Goal: Complete application form: Complete application form

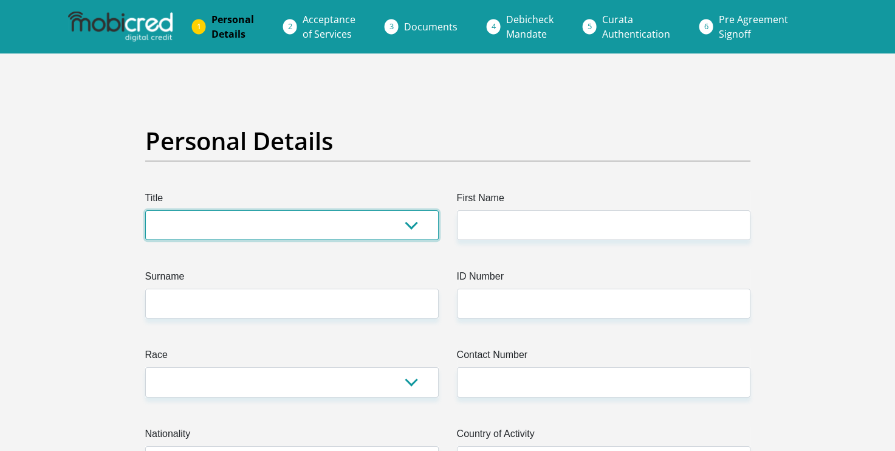
click at [358, 233] on select "Mr Ms Mrs Dr [PERSON_NAME]" at bounding box center [291, 225] width 293 height 30
select select "Ms"
click at [145, 210] on select "Mr Ms Mrs Dr [PERSON_NAME]" at bounding box center [291, 225] width 293 height 30
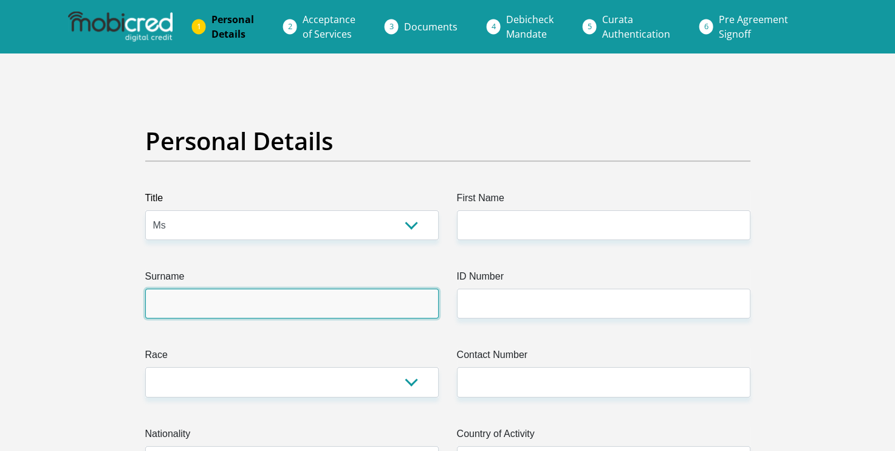
click at [318, 302] on input "Surname" at bounding box center [291, 304] width 293 height 30
type input "[PERSON_NAME]"
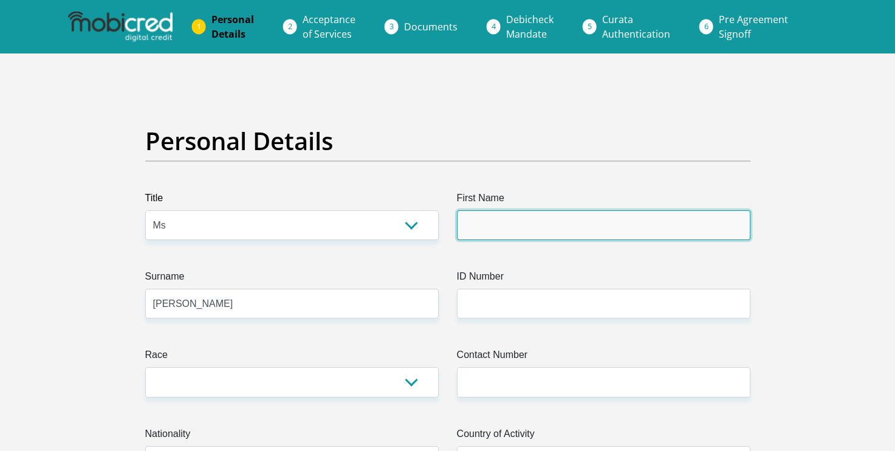
type input "Yumnah"
type input "[PHONE_NUMBER]"
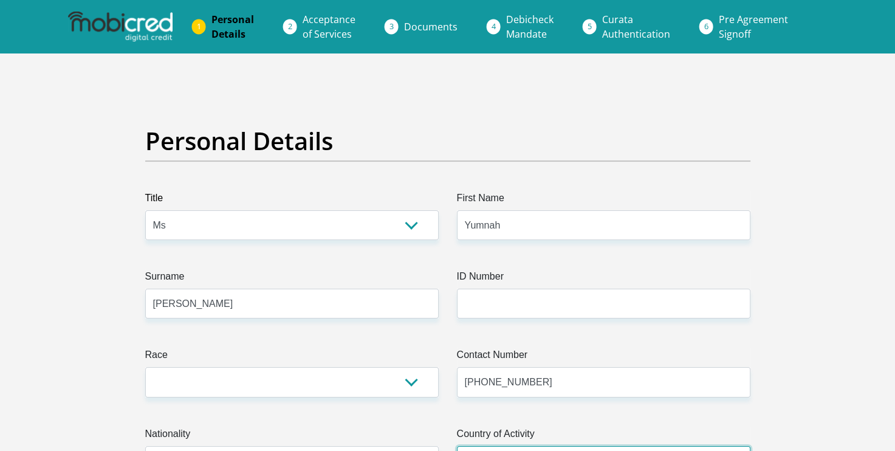
select select "[GEOGRAPHIC_DATA]"
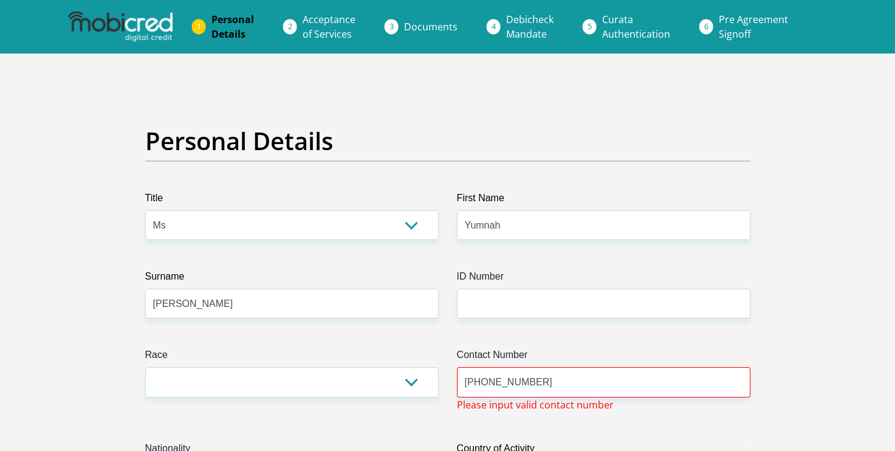
click at [483, 375] on input "[PHONE_NUMBER]" at bounding box center [603, 382] width 293 height 30
type input "[STREET_ADDRESS]"
type input "[GEOGRAPHIC_DATA]"
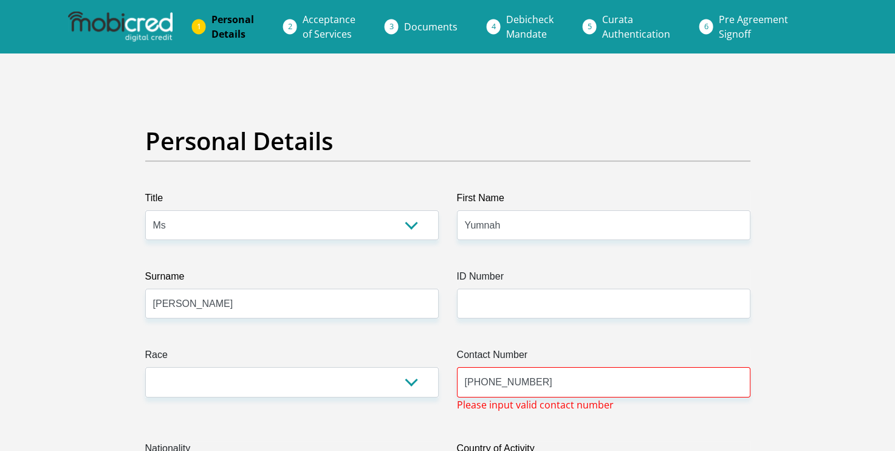
type input "7764"
drag, startPoint x: 480, startPoint y: 379, endPoint x: 388, endPoint y: 369, distance: 93.4
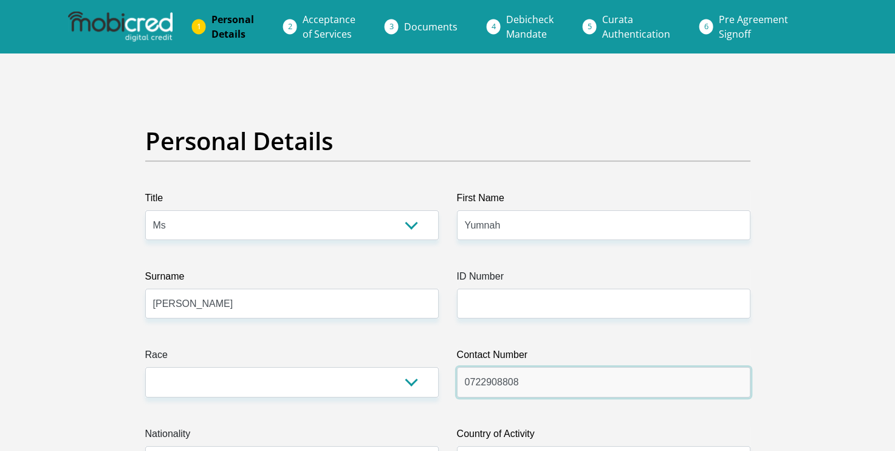
type input "0722908808"
click at [224, 229] on select "Mr Ms Mrs Dr [PERSON_NAME]" at bounding box center [291, 225] width 293 height 30
select select "Mrs"
click at [145, 210] on select "Mr Ms Mrs Dr [PERSON_NAME]" at bounding box center [291, 225] width 293 height 30
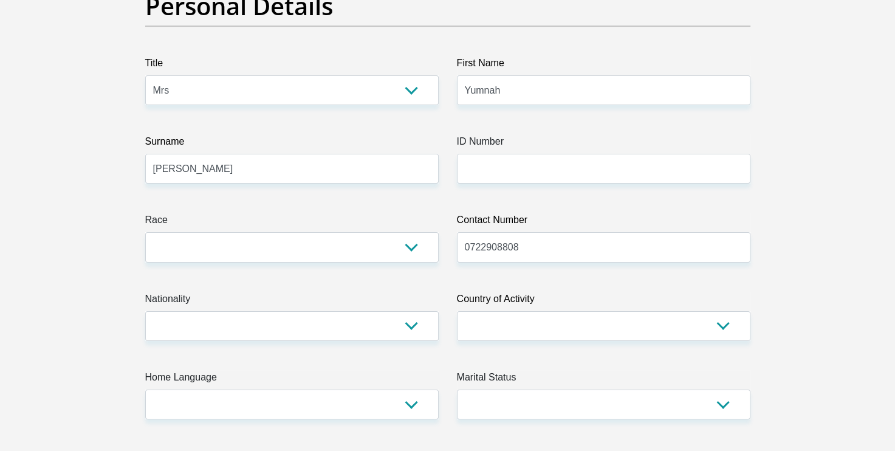
scroll to position [135, 0]
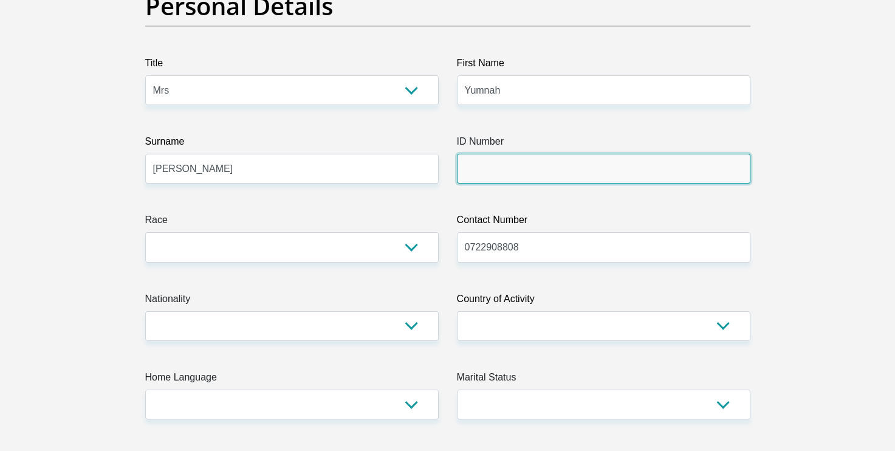
click at [569, 174] on input "ID Number" at bounding box center [603, 169] width 293 height 30
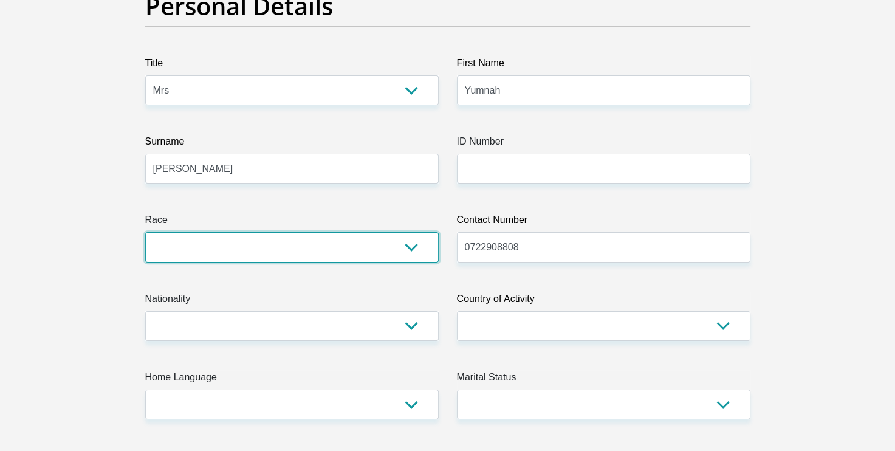
click at [294, 249] on select "Black Coloured Indian White Other" at bounding box center [291, 247] width 293 height 30
click at [145, 232] on select "Black Coloured Indian White Other" at bounding box center [291, 247] width 293 height 30
click at [264, 250] on select "Black Coloured Indian White Other" at bounding box center [291, 247] width 293 height 30
select select "2"
click at [145, 232] on select "Black Coloured Indian White Other" at bounding box center [291, 247] width 293 height 30
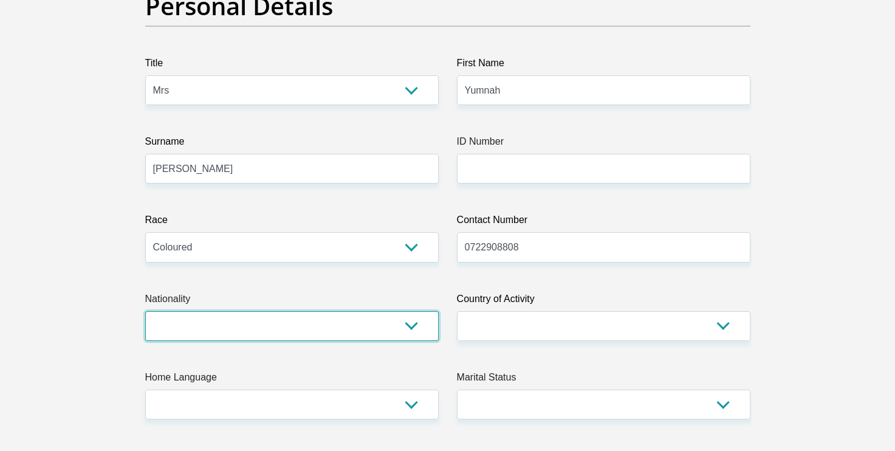
click at [253, 335] on select "[GEOGRAPHIC_DATA] [GEOGRAPHIC_DATA] [GEOGRAPHIC_DATA] [GEOGRAPHIC_DATA] [GEOGRA…" at bounding box center [291, 326] width 293 height 30
select select "ZAF"
click at [145, 311] on select "[GEOGRAPHIC_DATA] [GEOGRAPHIC_DATA] [GEOGRAPHIC_DATA] [GEOGRAPHIC_DATA] [GEOGRA…" at bounding box center [291, 326] width 293 height 30
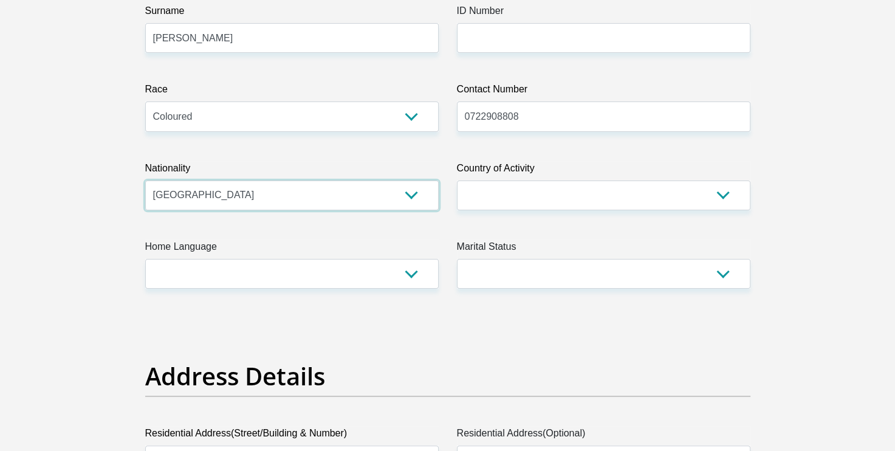
scroll to position [270, 0]
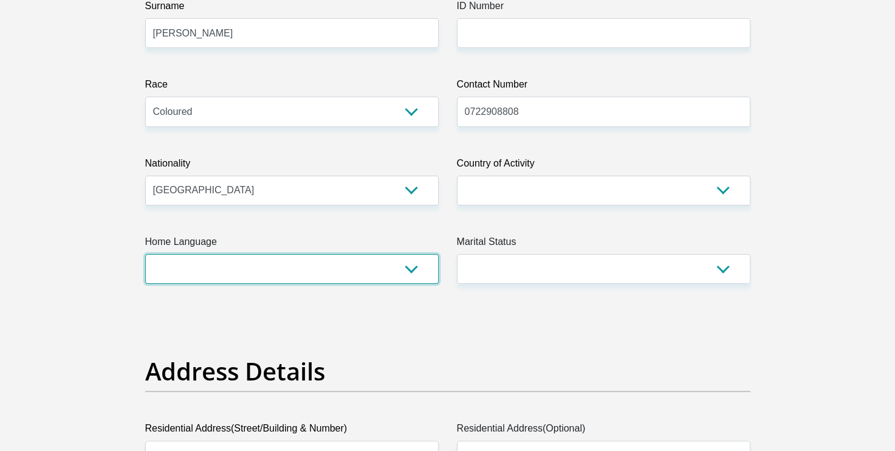
click at [248, 273] on select "Afrikaans English Sepedi South Ndebele Southern Sotho Swati Tsonga Tswana Venda…" at bounding box center [291, 269] width 293 height 30
select select "eng"
click at [145, 254] on select "Afrikaans English Sepedi South Ndebele Southern Sotho Swati Tsonga Tswana Venda…" at bounding box center [291, 269] width 293 height 30
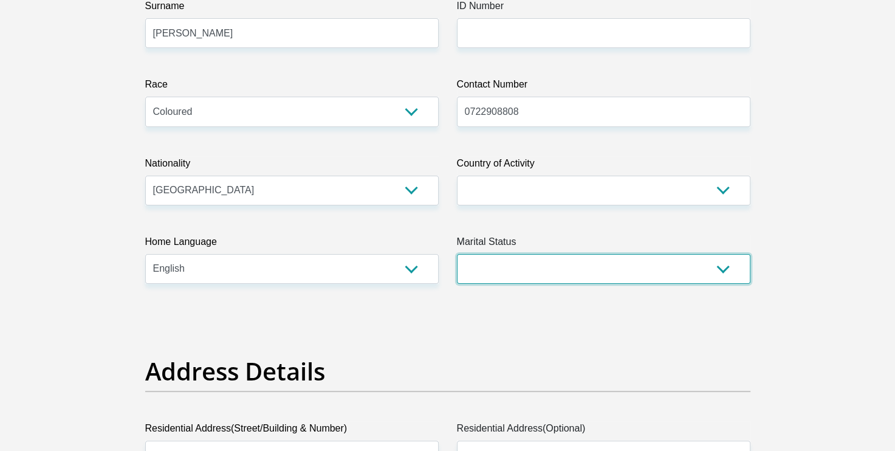
click at [553, 270] on select "Married ANC Single Divorced Widowed Married COP or Customary Law" at bounding box center [603, 269] width 293 height 30
click at [457, 254] on select "Married ANC Single Divorced Widowed Married COP or Customary Law" at bounding box center [603, 269] width 293 height 30
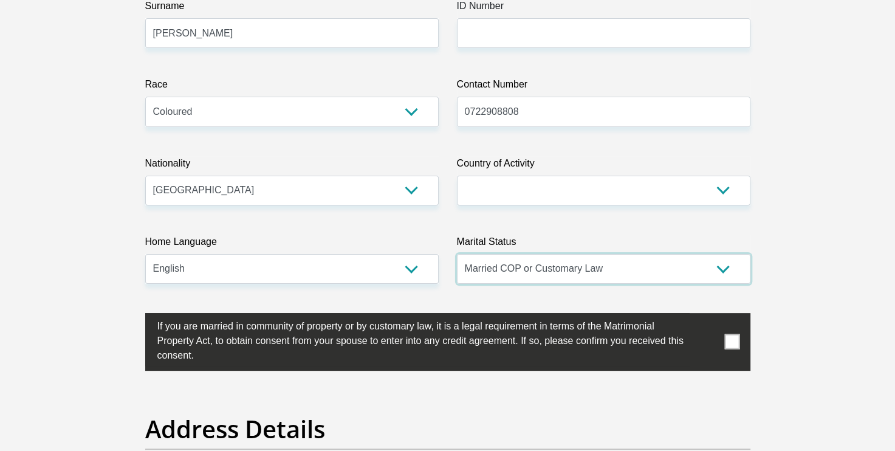
click at [597, 274] on select "Married ANC Single Divorced Widowed Married COP or Customary Law" at bounding box center [603, 269] width 293 height 30
select select "1"
click at [457, 254] on select "Married ANC Single Divorced Widowed Married COP or Customary Law" at bounding box center [603, 269] width 293 height 30
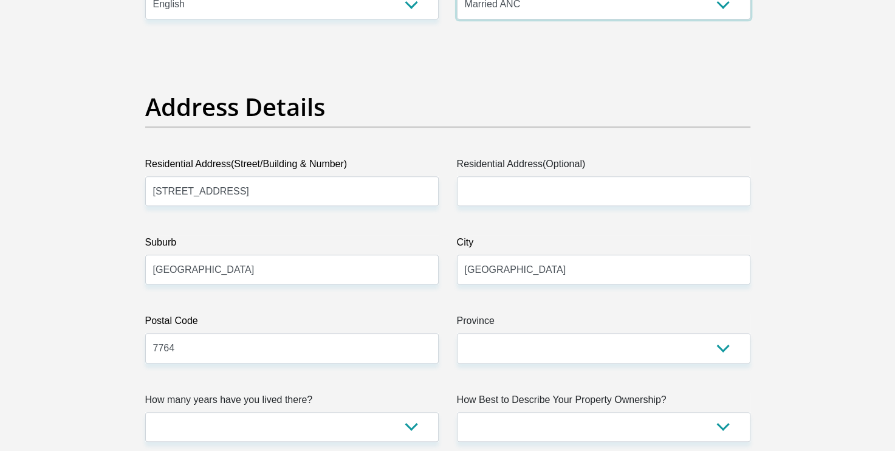
scroll to position [541, 0]
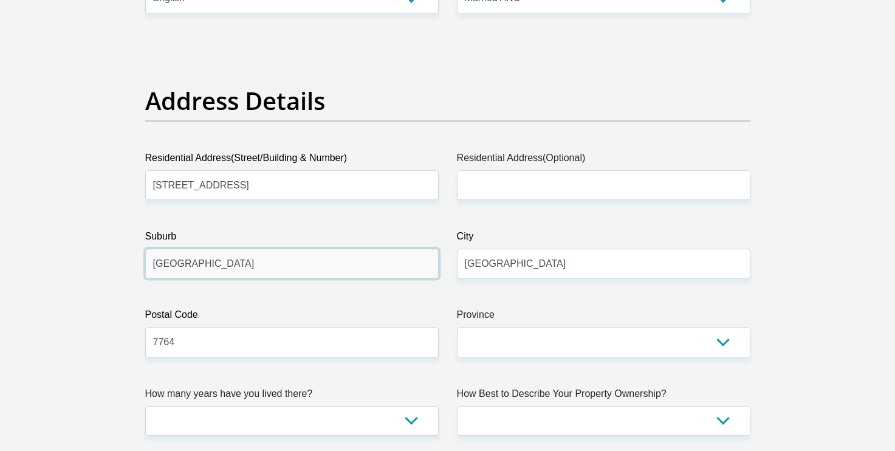
drag, startPoint x: 228, startPoint y: 267, endPoint x: 128, endPoint y: 269, distance: 100.2
type input "Athlone"
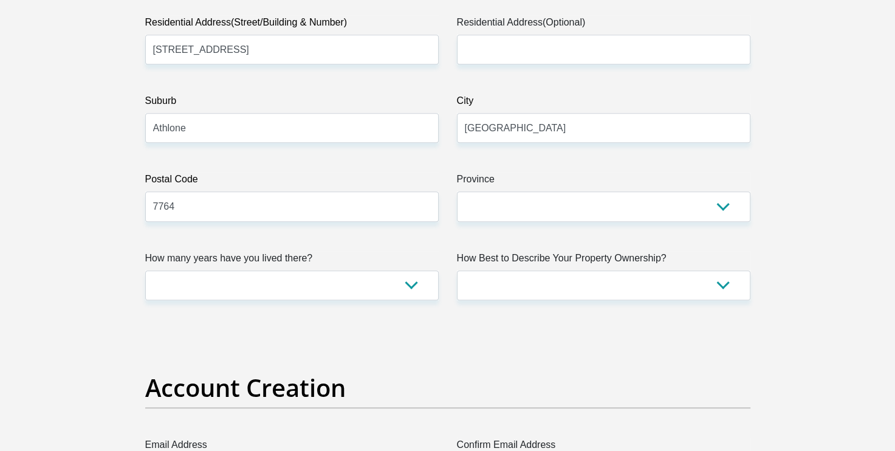
scroll to position [676, 0]
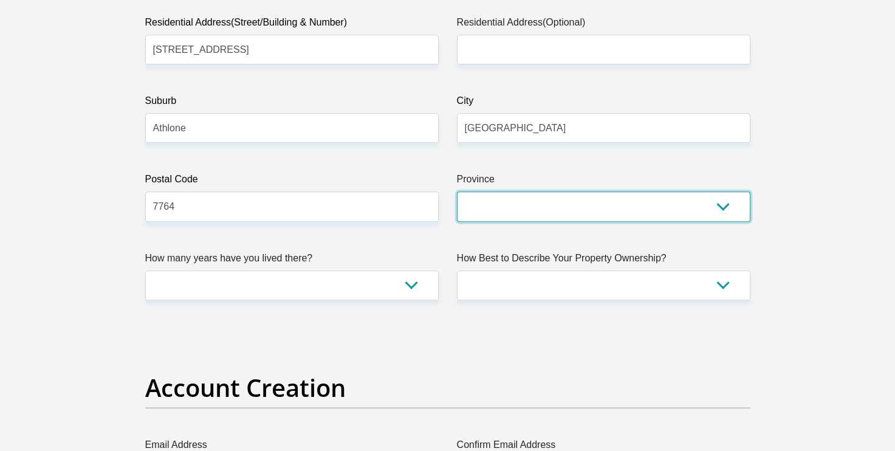
click at [525, 200] on select "Eastern Cape Free State [GEOGRAPHIC_DATA] [GEOGRAPHIC_DATA][DATE] [GEOGRAPHIC_D…" at bounding box center [603, 206] width 293 height 30
select select "Western Cape"
click at [457, 191] on select "Eastern Cape Free State [GEOGRAPHIC_DATA] [GEOGRAPHIC_DATA][DATE] [GEOGRAPHIC_D…" at bounding box center [603, 206] width 293 height 30
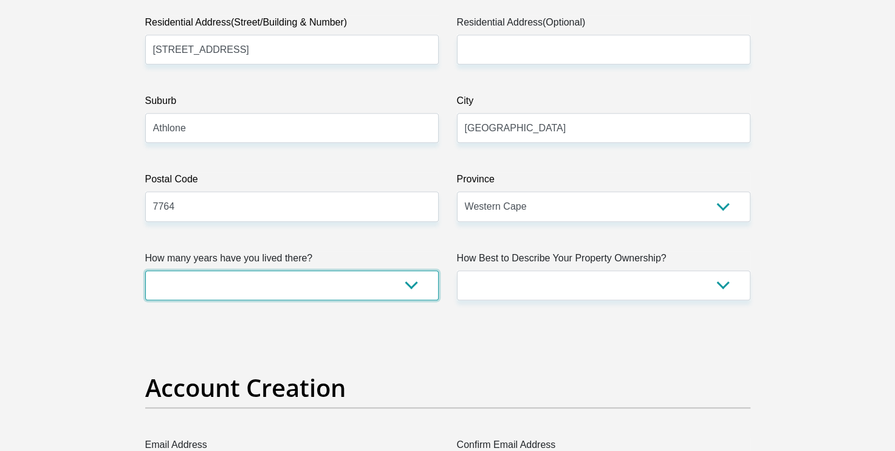
click at [399, 295] on select "less than 1 year 1-3 years 3-5 years 5+ years" at bounding box center [291, 285] width 293 height 30
select select "5"
click at [145, 270] on select "less than 1 year 1-3 years 3-5 years 5+ years" at bounding box center [291, 285] width 293 height 30
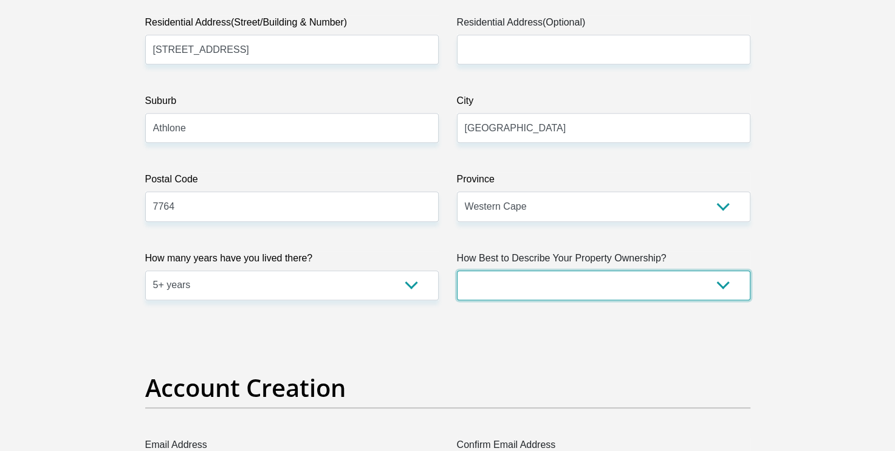
click at [586, 276] on select "Owned Rented Family Owned Company Dwelling" at bounding box center [603, 285] width 293 height 30
select select "parents"
click at [457, 270] on select "Owned Rented Family Owned Company Dwelling" at bounding box center [603, 285] width 293 height 30
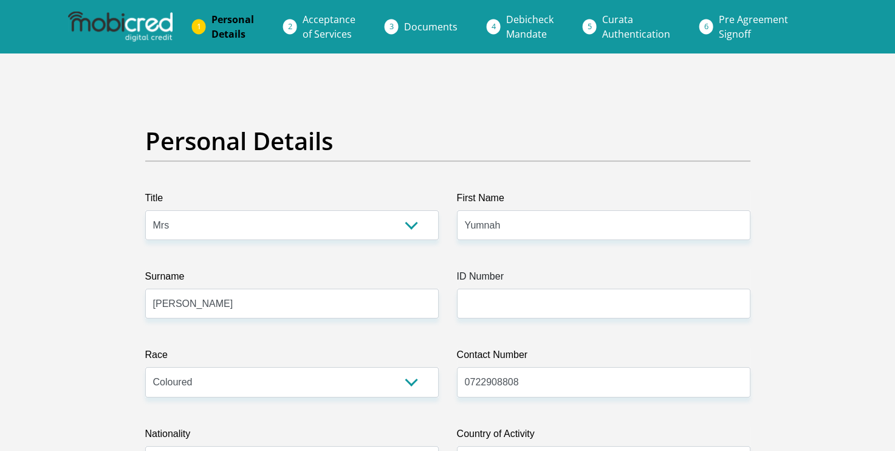
scroll to position [0, 0]
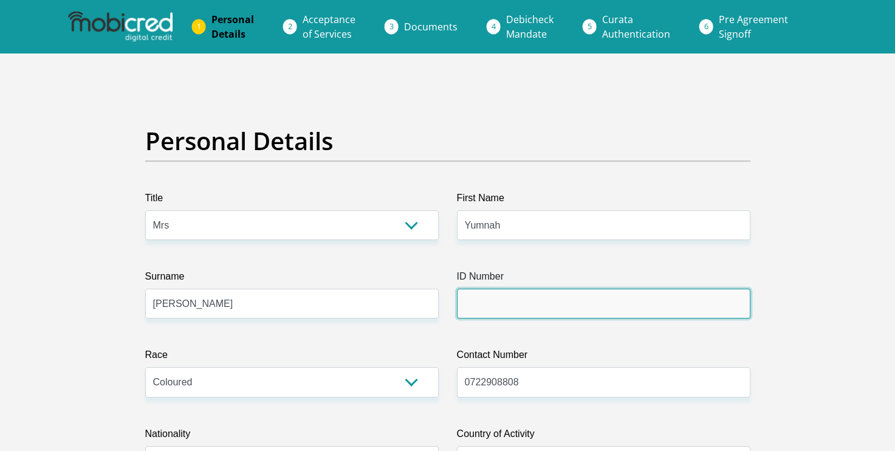
click at [498, 309] on input "ID Number" at bounding box center [603, 304] width 293 height 30
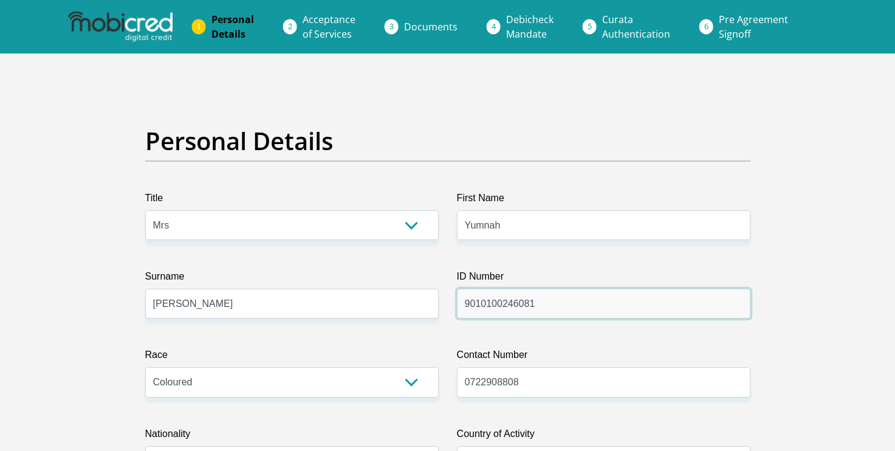
type input "9010100246081"
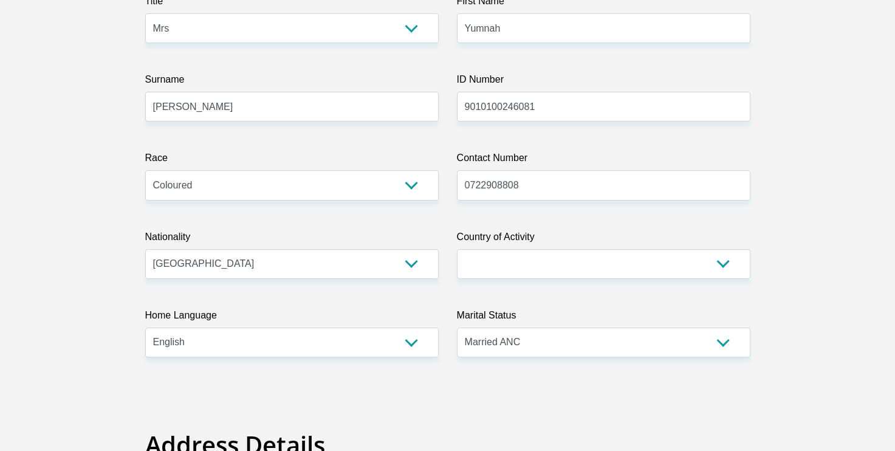
scroll to position [203, 0]
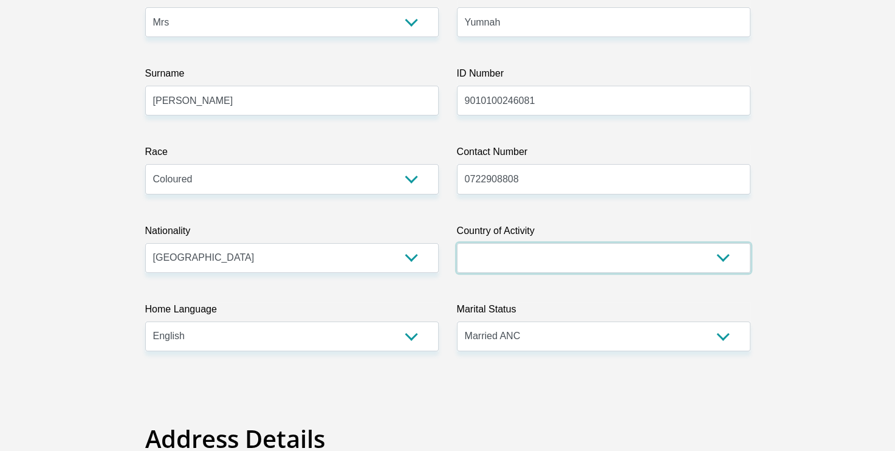
drag, startPoint x: 594, startPoint y: 264, endPoint x: 457, endPoint y: 256, distance: 137.5
click at [457, 256] on select "[GEOGRAPHIC_DATA] [GEOGRAPHIC_DATA] [GEOGRAPHIC_DATA] [GEOGRAPHIC_DATA] [GEOGRA…" at bounding box center [603, 258] width 293 height 30
select select "ZAF"
click at [457, 243] on select "[GEOGRAPHIC_DATA] [GEOGRAPHIC_DATA] [GEOGRAPHIC_DATA] [GEOGRAPHIC_DATA] [GEOGRA…" at bounding box center [603, 258] width 293 height 30
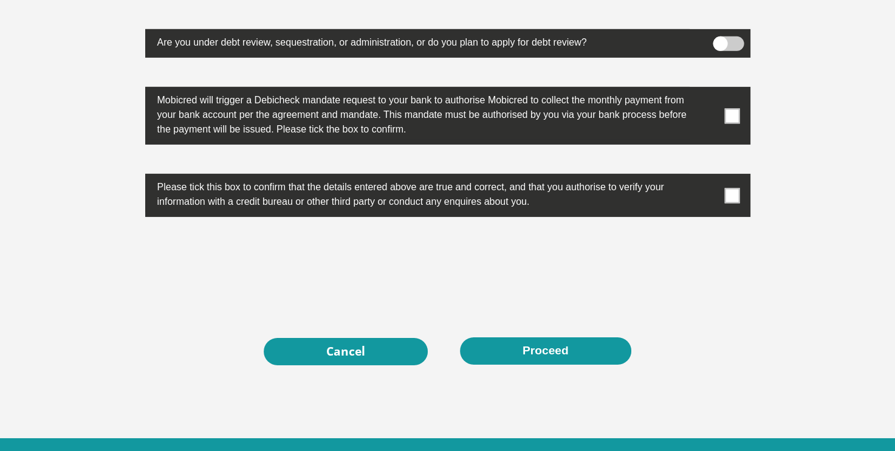
scroll to position [3855, 0]
